Goal: Task Accomplishment & Management: Use online tool/utility

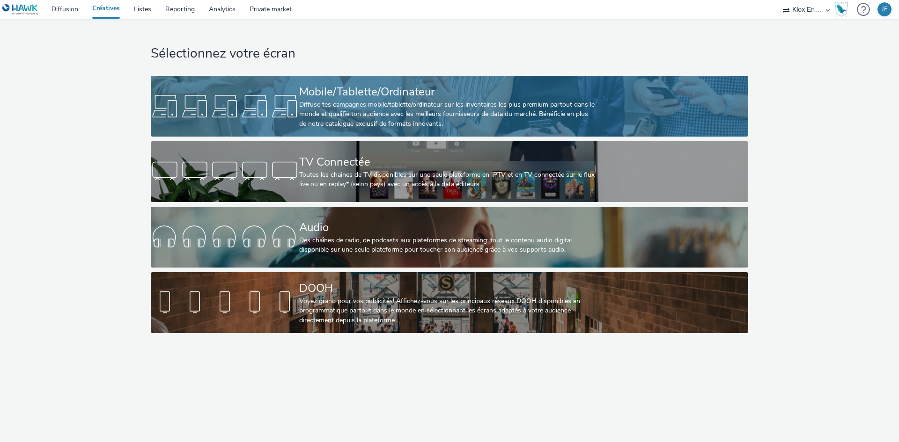
click at [430, 104] on div "Diffuse tes campagnes mobile/tablette/ordinateur sur les inventaires les plus p…" at bounding box center [447, 114] width 297 height 29
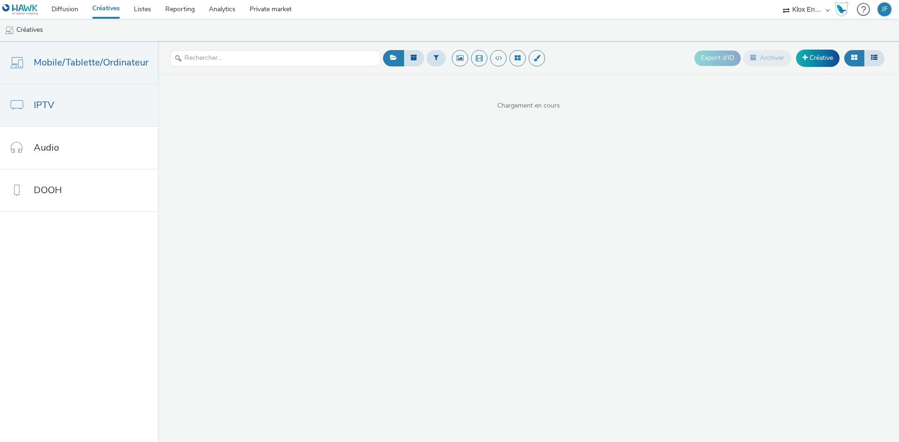
click at [93, 112] on link "IPTV" at bounding box center [79, 105] width 158 height 42
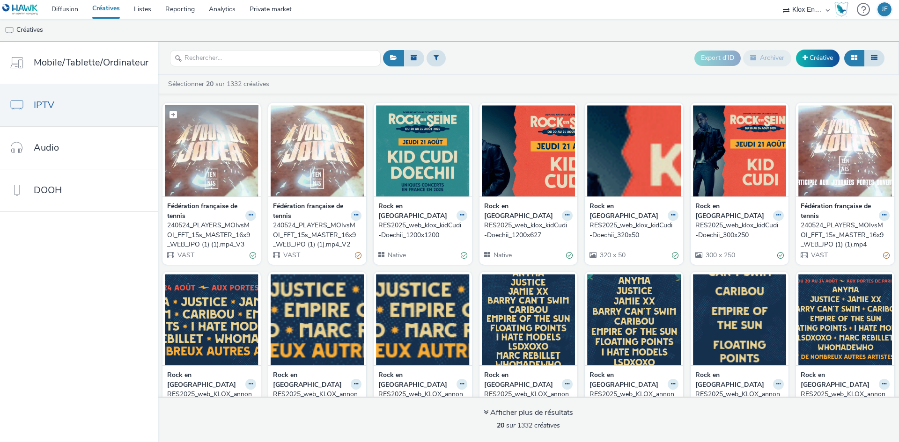
click at [225, 165] on img at bounding box center [212, 150] width 94 height 91
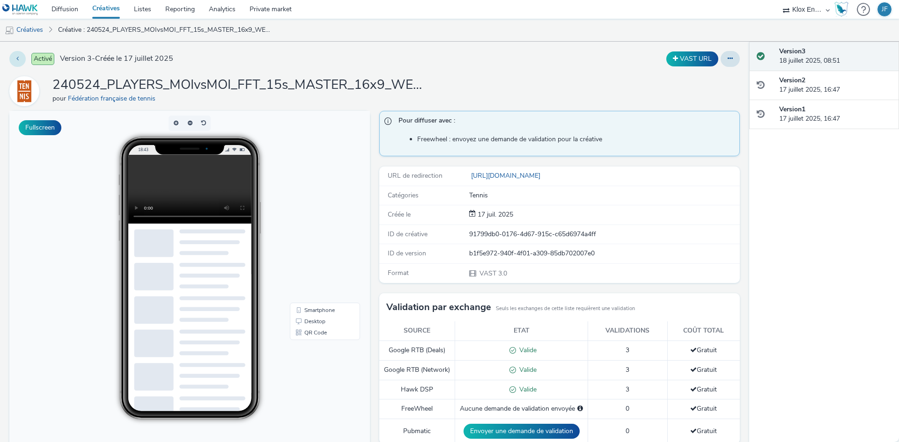
click at [17, 56] on icon at bounding box center [17, 58] width 2 height 7
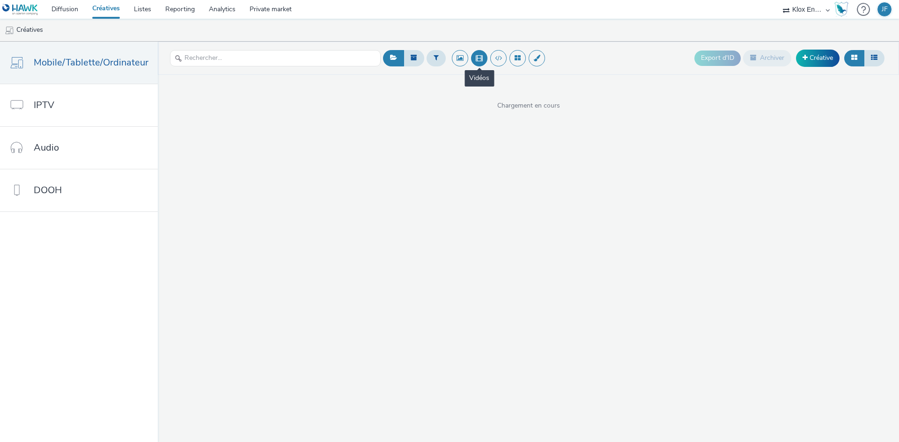
click at [476, 61] on button at bounding box center [479, 58] width 16 height 16
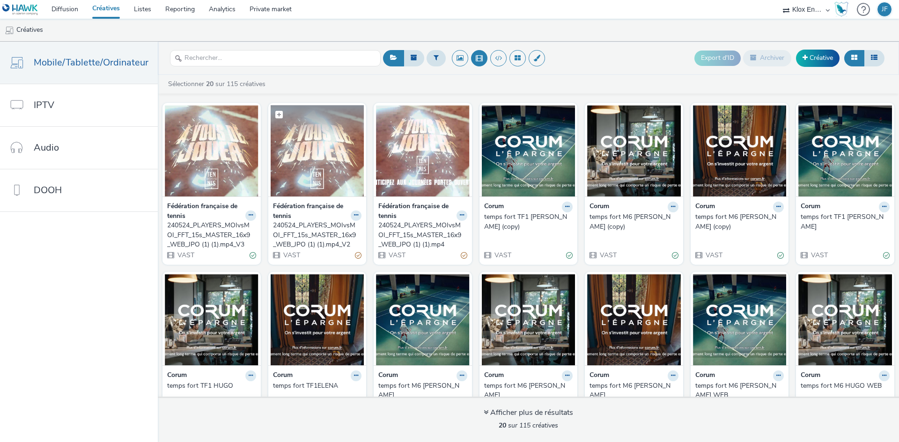
click at [328, 138] on img at bounding box center [318, 150] width 94 height 91
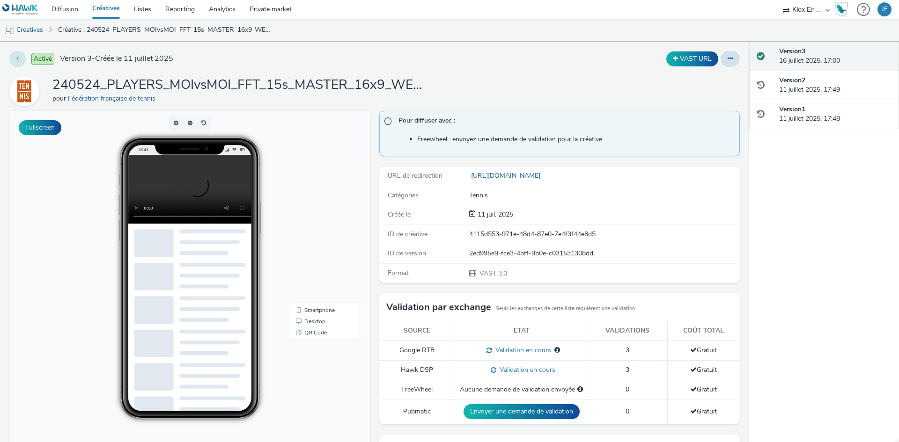
click at [16, 56] on button at bounding box center [17, 59] width 16 height 16
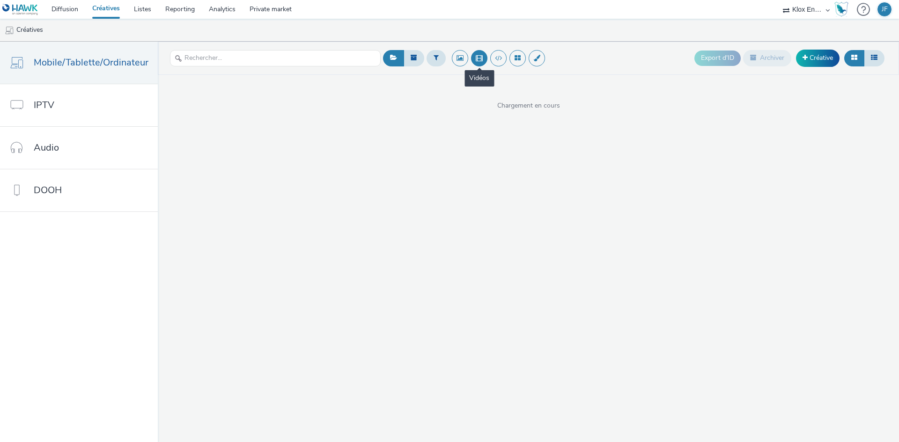
click at [481, 59] on button at bounding box center [479, 58] width 16 height 16
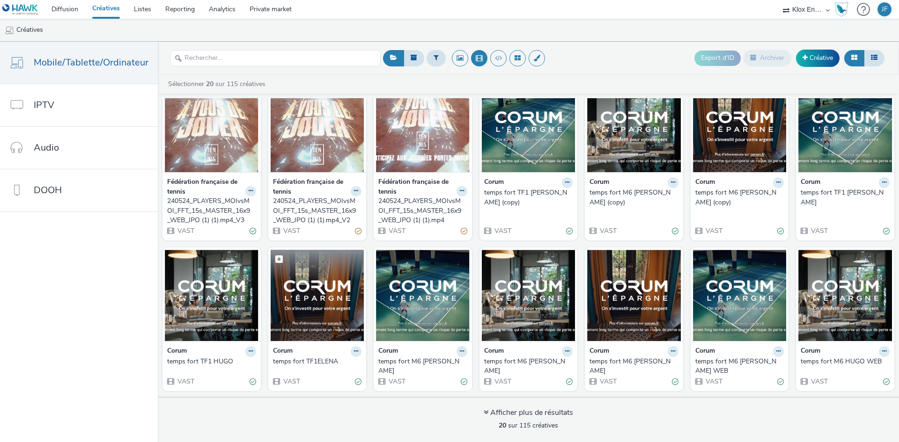
scroll to position [47, 0]
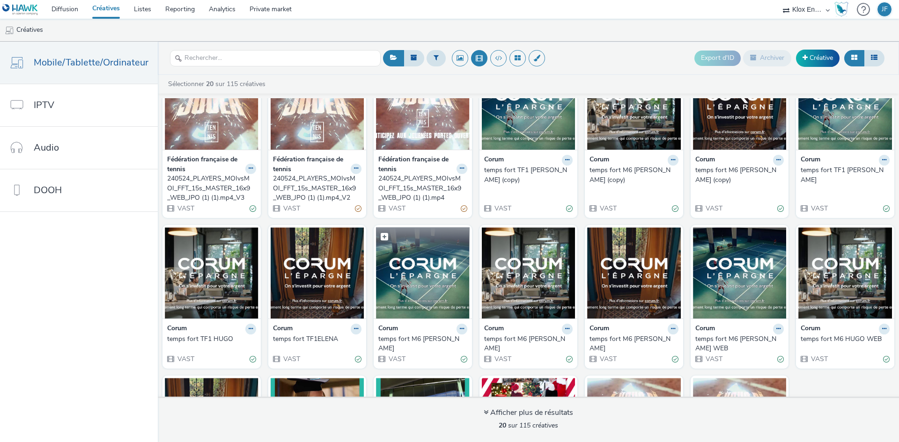
click at [422, 272] on img at bounding box center [423, 273] width 94 height 91
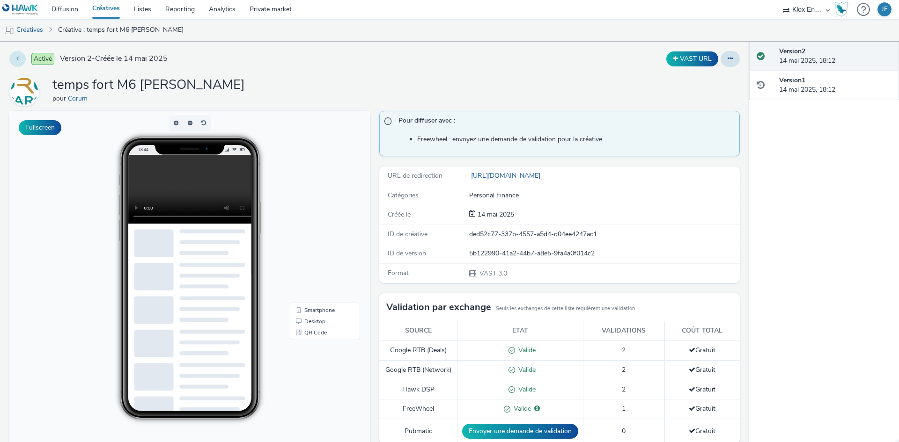
click at [17, 59] on icon at bounding box center [17, 58] width 2 height 7
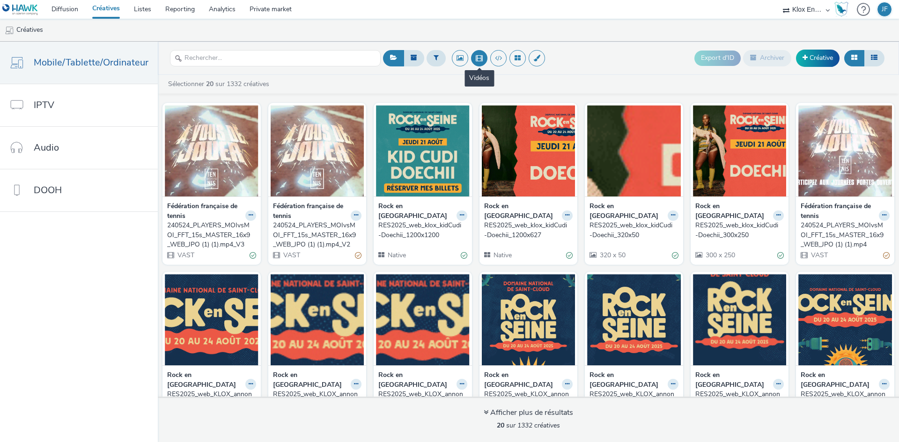
click at [482, 57] on button at bounding box center [479, 58] width 16 height 16
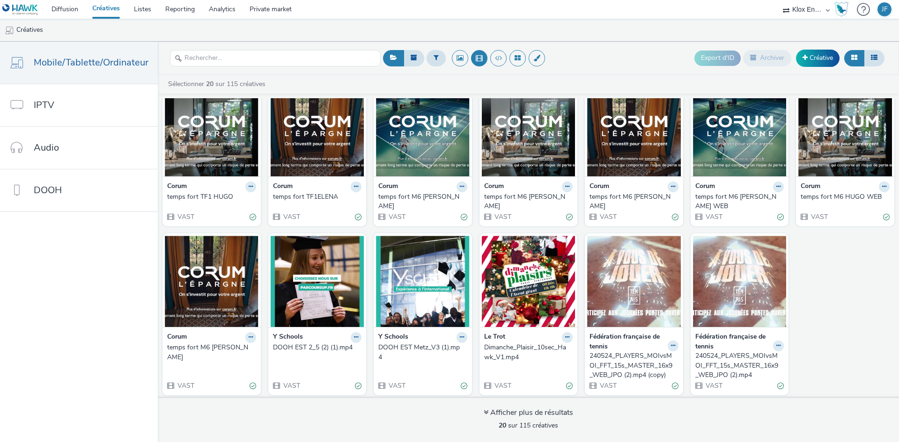
scroll to position [192, 0]
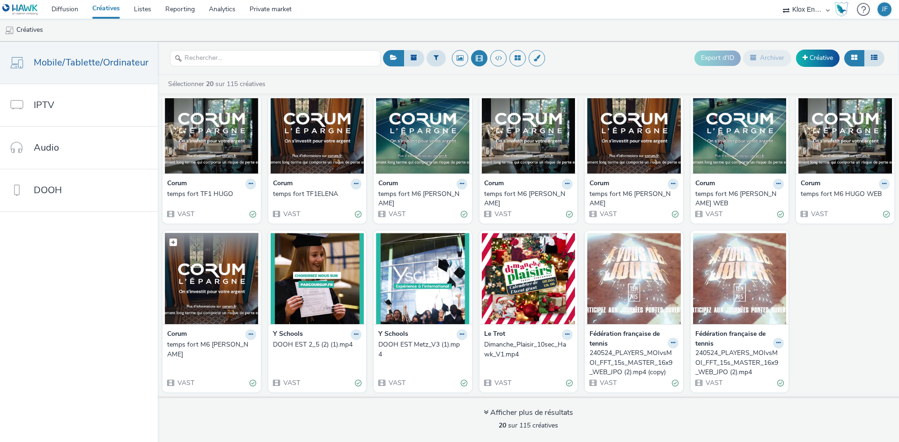
click at [222, 267] on img at bounding box center [212, 278] width 94 height 91
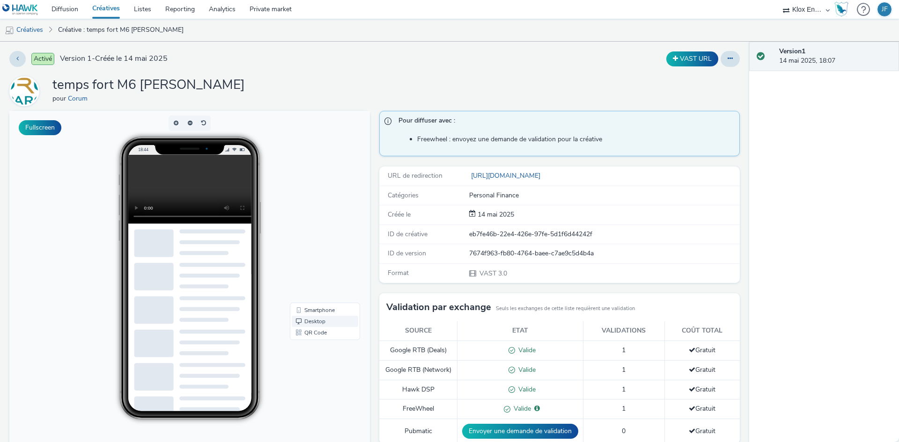
click at [313, 317] on link "Desktop" at bounding box center [325, 321] width 66 height 11
